Goal: Task Accomplishment & Management: Use online tool/utility

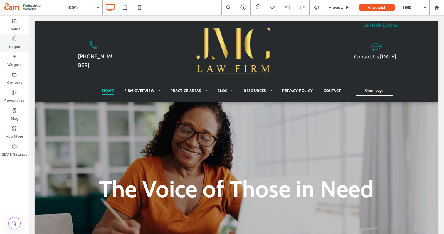
click at [15, 43] on label "Pages" at bounding box center [14, 45] width 11 height 8
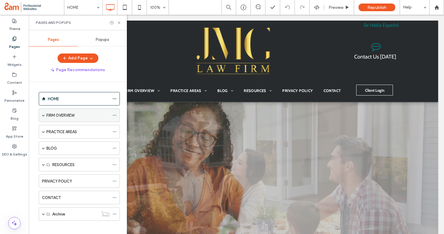
click at [44, 115] on span at bounding box center [43, 115] width 3 height 3
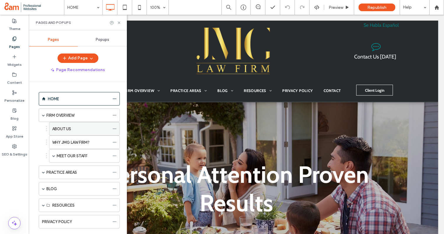
click at [60, 129] on label "ABOUT US" at bounding box center [61, 129] width 19 height 10
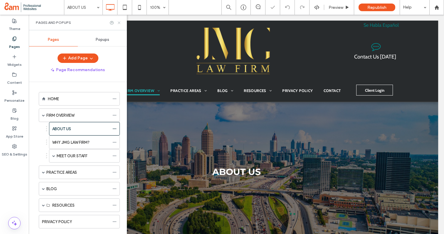
click at [118, 23] on icon at bounding box center [119, 23] width 4 height 4
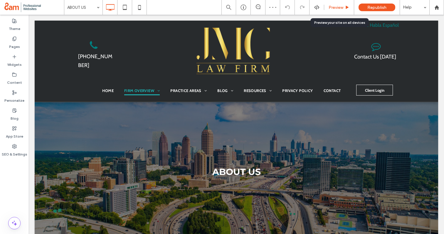
click at [334, 8] on span "Preview" at bounding box center [335, 7] width 15 height 5
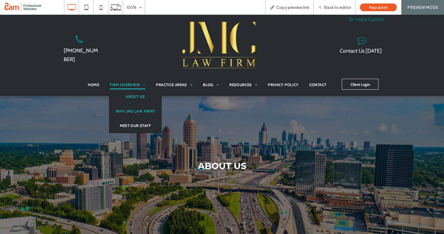
click at [132, 111] on span "WHY JMG LAW FIRM?" at bounding box center [135, 111] width 39 height 6
click at [133, 122] on link "MEET OUR STAFF" at bounding box center [135, 125] width 53 height 15
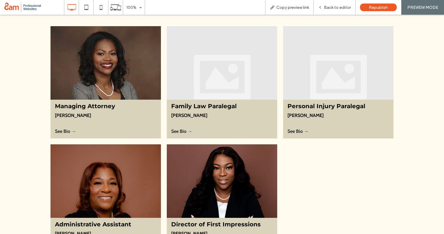
scroll to position [250, 0]
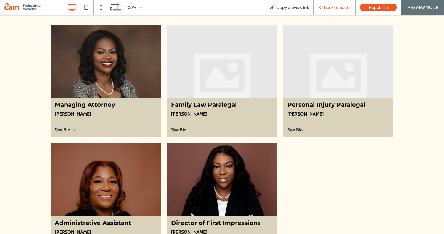
click at [329, 10] on div "Back to editor" at bounding box center [334, 7] width 42 height 15
click at [333, 3] on div "Back to editor" at bounding box center [334, 7] width 42 height 15
click at [335, 7] on span "Back to editor" at bounding box center [337, 7] width 27 height 5
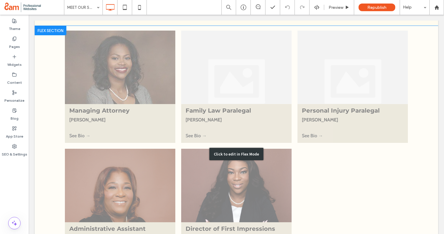
click at [136, 183] on div "Click to edit in Flex Mode" at bounding box center [236, 154] width 403 height 256
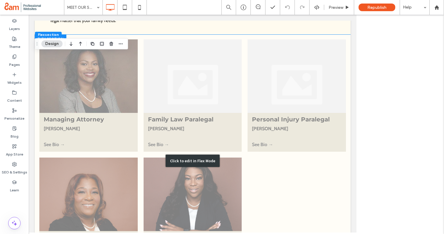
scroll to position [259, 0]
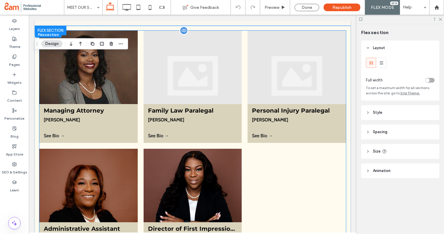
click at [109, 177] on div at bounding box center [88, 185] width 98 height 73
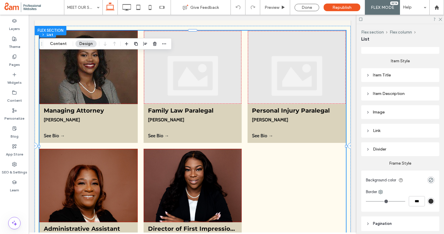
scroll to position [183, 0]
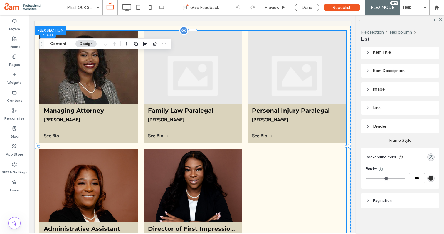
click at [96, 213] on div at bounding box center [88, 185] width 98 height 73
click at [111, 188] on div at bounding box center [88, 185] width 98 height 73
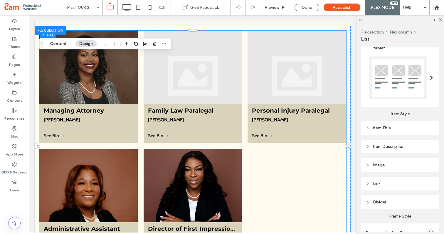
scroll to position [136, 0]
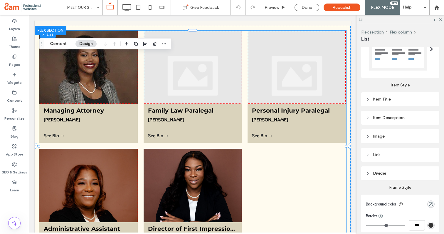
click at [369, 136] on icon at bounding box center [368, 136] width 4 height 4
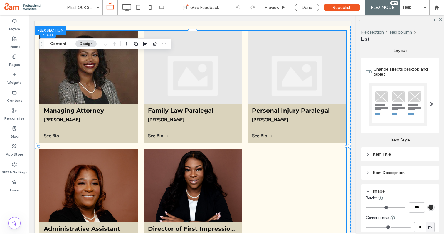
scroll to position [81, 0]
click at [174, 174] on div at bounding box center [193, 185] width 98 height 73
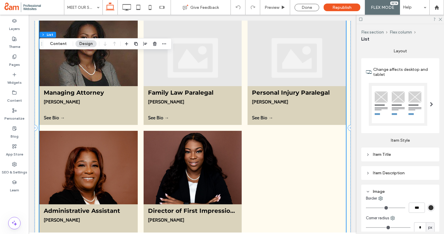
scroll to position [350, 0]
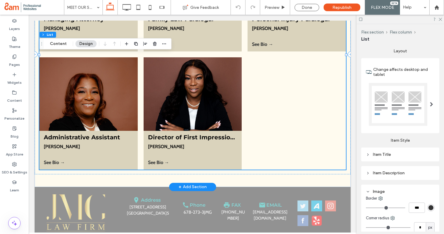
click at [97, 128] on div at bounding box center [88, 93] width 98 height 73
click at [84, 114] on div at bounding box center [88, 93] width 98 height 73
click at [83, 45] on button "Design" at bounding box center [85, 43] width 21 height 7
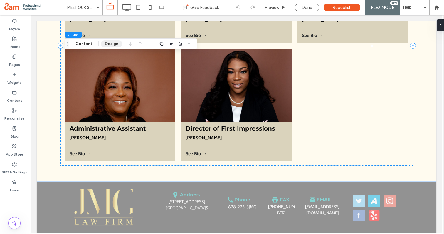
scroll to position [341, 0]
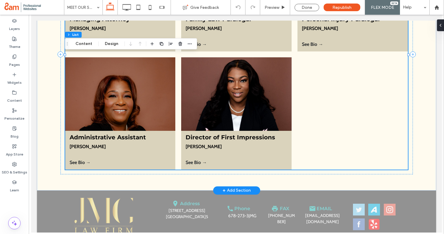
click at [114, 104] on div at bounding box center [120, 93] width 110 height 73
click at [86, 46] on button "Content" at bounding box center [84, 43] width 24 height 7
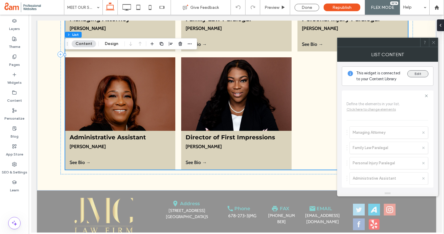
click at [418, 75] on button "Edit" at bounding box center [417, 73] width 21 height 7
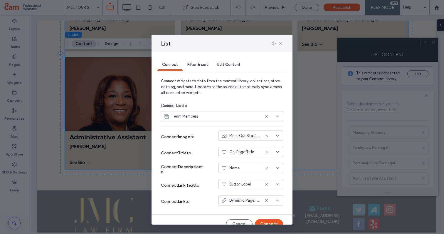
scroll to position [9, 0]
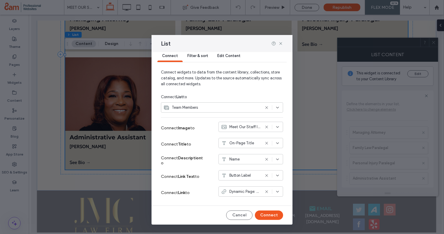
click at [198, 53] on div "Filter & sort" at bounding box center [198, 56] width 30 height 12
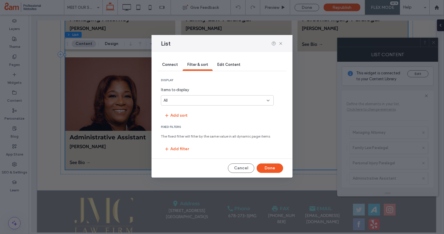
click at [227, 66] on span "Edit Content" at bounding box center [228, 64] width 23 height 4
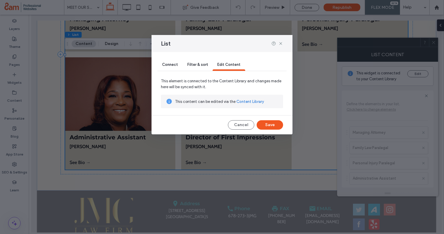
click at [176, 63] on span "Connect" at bounding box center [170, 64] width 16 height 4
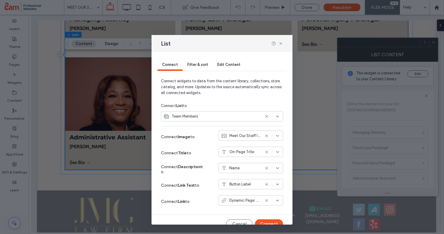
scroll to position [9, 0]
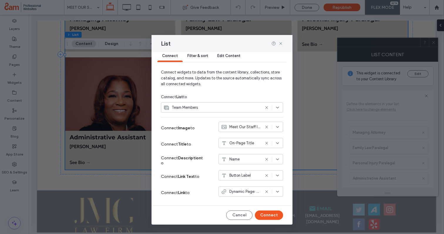
click at [252, 126] on span "Meet Our Staff Image" at bounding box center [244, 127] width 31 height 6
click at [281, 43] on use at bounding box center [280, 43] width 3 height 3
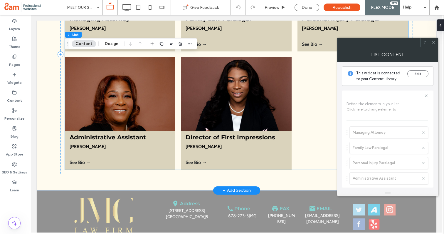
scroll to position [326, 0]
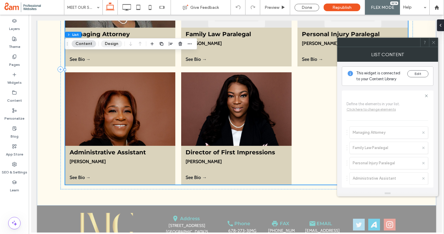
click at [110, 43] on button "Design" at bounding box center [111, 43] width 21 height 7
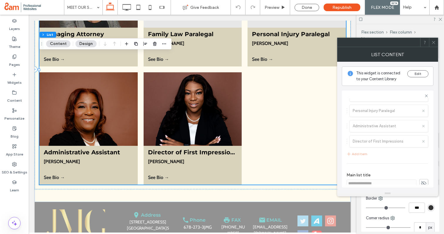
scroll to position [59, 0]
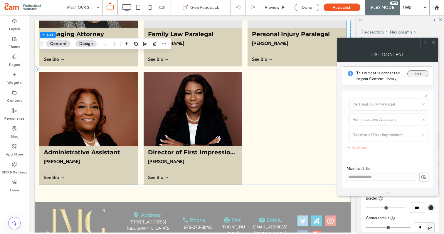
click at [416, 73] on button "Edit" at bounding box center [417, 73] width 21 height 7
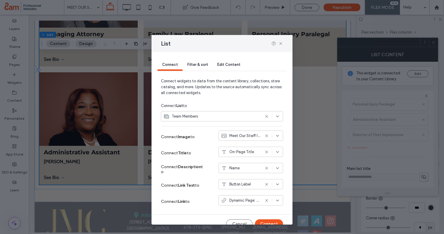
click at [248, 137] on span "Meet Our Staff Image" at bounding box center [244, 136] width 31 height 6
click at [279, 43] on icon at bounding box center [280, 43] width 5 height 5
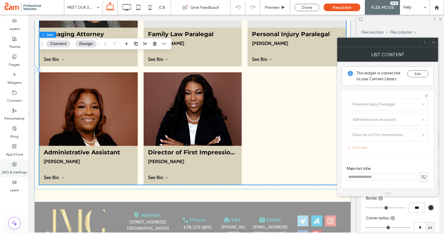
click at [16, 173] on label "SEO & Settings" at bounding box center [15, 170] width 26 height 8
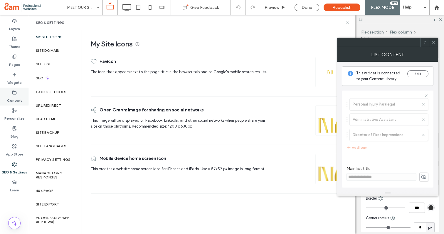
click at [15, 90] on icon at bounding box center [14, 92] width 5 height 5
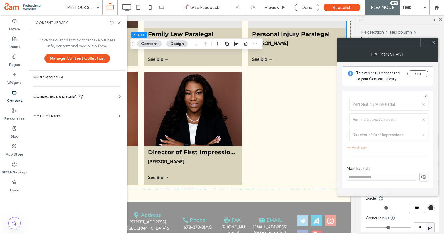
click at [76, 100] on div "Business Info Business Text Business Images Find and Replace" at bounding box center [77, 101] width 89 height 5
click at [99, 98] on div "CONNECTED DATA (CMS)" at bounding box center [77, 97] width 89 height 6
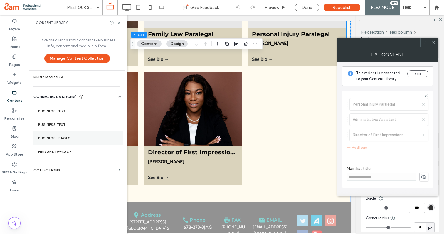
click at [64, 136] on label "Business Images" at bounding box center [78, 138] width 80 height 4
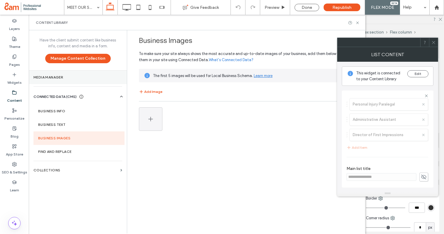
click at [72, 79] on section "Media Manager" at bounding box center [78, 77] width 98 height 14
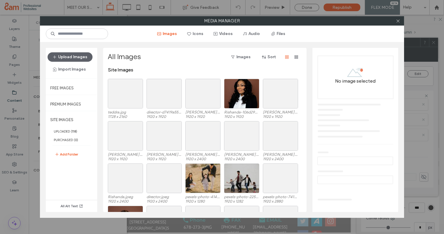
click at [13, 97] on div "Media Manager Images Icons Videos Audio Files Upload Images Import Images Free …" at bounding box center [222, 117] width 444 height 234
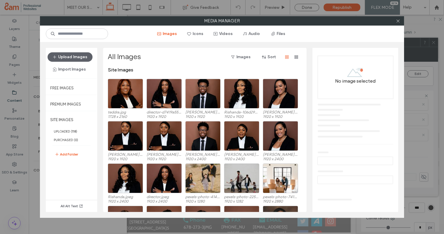
click at [15, 90] on div "Media Manager Images Icons Videos Audio Files Upload Images Import Images Free …" at bounding box center [222, 117] width 444 height 234
click at [396, 20] on icon at bounding box center [398, 21] width 4 height 4
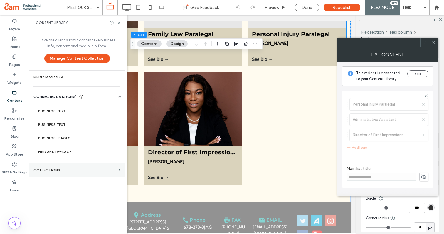
click at [63, 167] on section "Collections" at bounding box center [77, 170] width 96 height 14
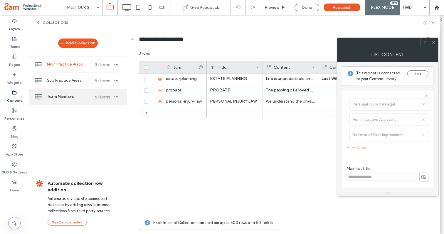
click at [73, 92] on div "Team Members 6 items" at bounding box center [78, 97] width 98 height 16
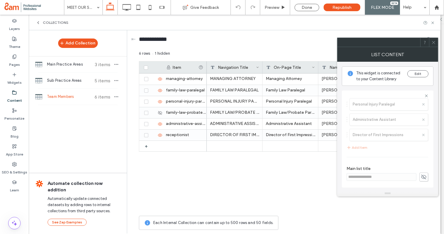
click at [435, 42] on icon at bounding box center [433, 42] width 4 height 4
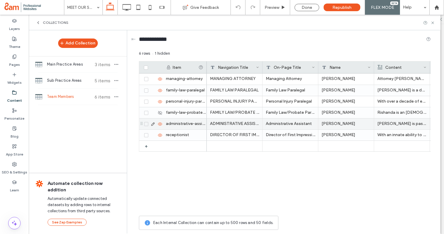
click at [151, 124] on use at bounding box center [152, 123] width 3 height 3
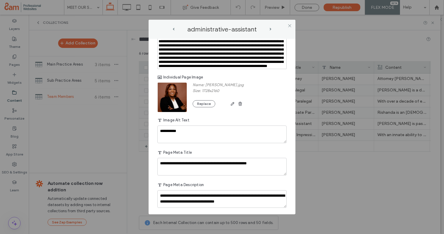
scroll to position [151, 0]
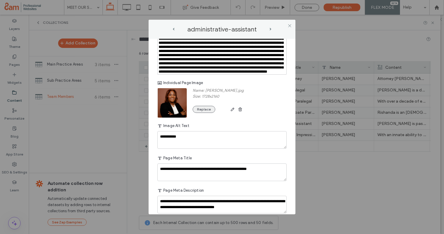
click at [203, 113] on button "Replace" at bounding box center [204, 109] width 23 height 7
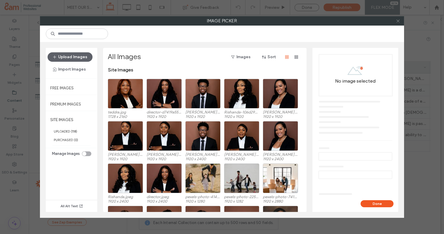
click at [397, 22] on icon at bounding box center [398, 21] width 4 height 4
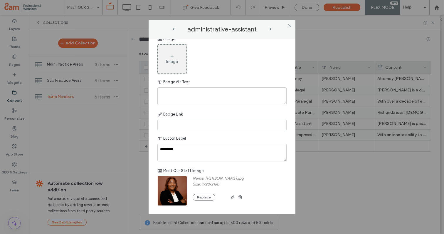
scroll to position [348, 0]
click at [231, 198] on use "button" at bounding box center [233, 197] width 4 height 4
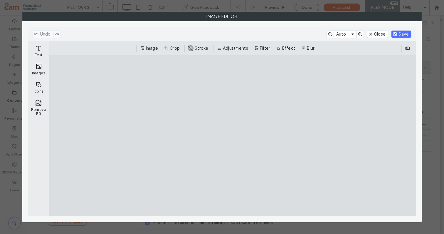
click at [232, 136] on cesdk-canvas "Editor canvas" at bounding box center [232, 136] width 0 height 0
click at [236, 49] on button "Adjustments" at bounding box center [233, 48] width 35 height 7
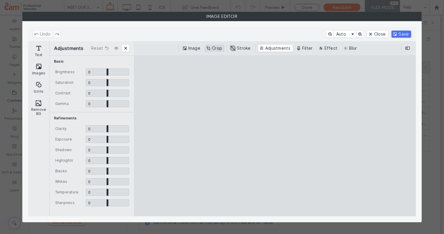
click at [210, 49] on button "Crop" at bounding box center [214, 48] width 19 height 7
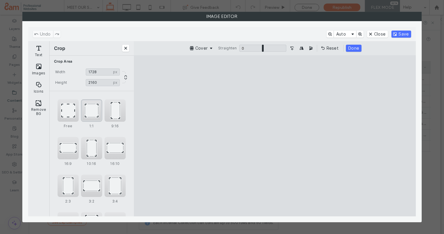
click at [94, 115] on div "1:1" at bounding box center [91, 110] width 21 height 22
type input "****"
click at [275, 136] on cesdk-canvas "Editor canvas" at bounding box center [275, 136] width 0 height 0
click at [405, 33] on button "Save" at bounding box center [401, 34] width 20 height 7
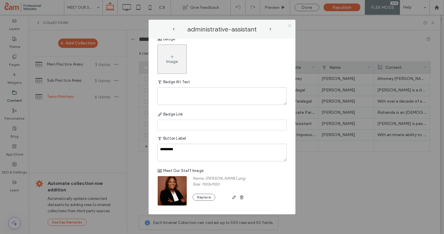
click at [288, 25] on icon at bounding box center [289, 25] width 4 height 4
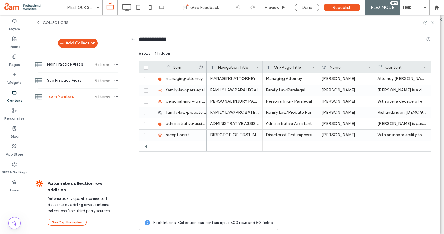
click at [433, 22] on icon at bounding box center [432, 23] width 4 height 4
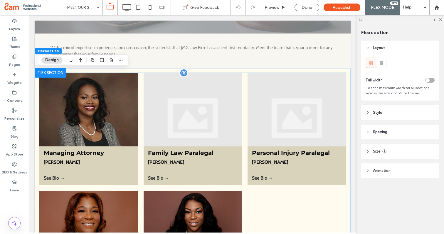
scroll to position [215, 0]
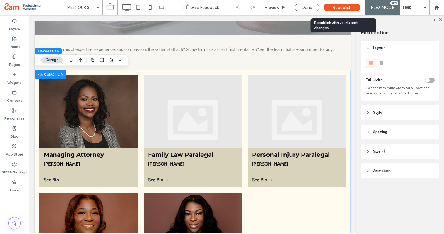
click at [333, 7] on span "Republish" at bounding box center [341, 7] width 19 height 5
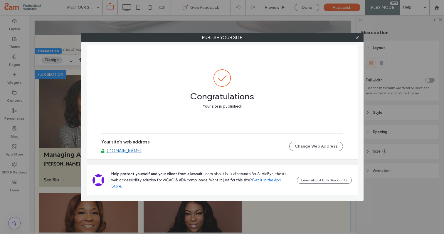
click at [117, 153] on link "www.jmgfirm.com" at bounding box center [124, 150] width 35 height 5
click at [357, 37] on use at bounding box center [356, 37] width 3 height 3
